Goal: Navigation & Orientation: Find specific page/section

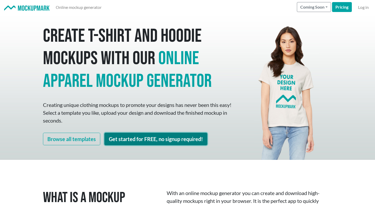
click at [152, 136] on link "Get started for FREE, no signup required!" at bounding box center [155, 139] width 103 height 13
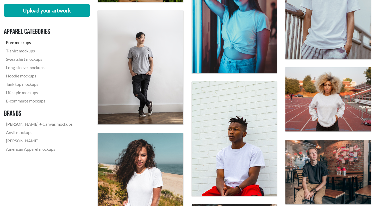
scroll to position [242, 0]
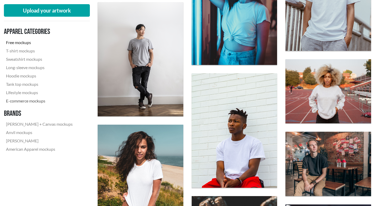
click at [35, 100] on link "E-commerce mockups" at bounding box center [39, 101] width 71 height 8
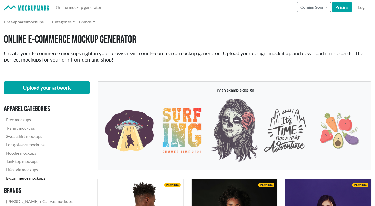
click at [35, 10] on img at bounding box center [26, 7] width 45 height 5
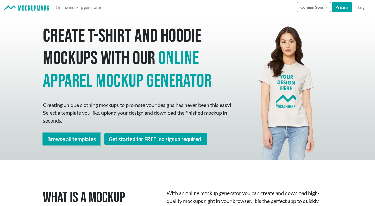
click at [82, 134] on link "Browse all templates" at bounding box center [71, 139] width 57 height 13
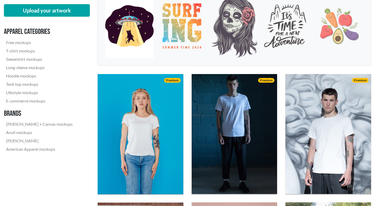
scroll to position [109, 0]
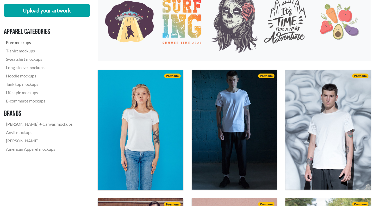
click at [31, 44] on link "Free mockups" at bounding box center [39, 42] width 71 height 8
